Goal: Task Accomplishment & Management: Manage account settings

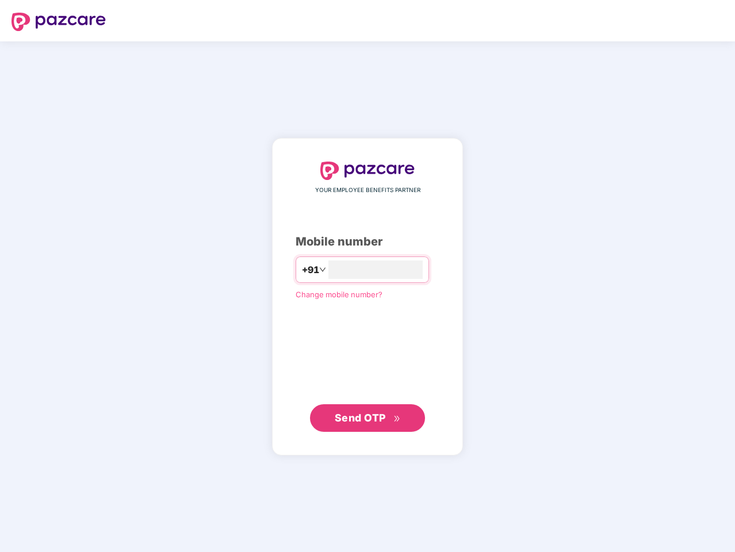
click at [368, 276] on input "number" at bounding box center [375, 270] width 94 height 18
click at [59, 22] on img at bounding box center [59, 22] width 94 height 18
click at [302, 270] on span "+91" at bounding box center [310, 270] width 17 height 14
click at [368, 418] on span "Send OTP" at bounding box center [360, 418] width 51 height 12
